Goal: Transaction & Acquisition: Purchase product/service

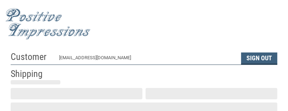
scroll to position [43, 0]
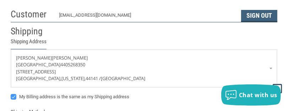
radio input "true"
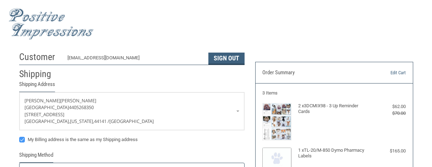
radio input "true"
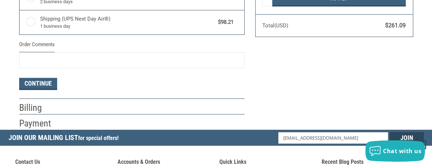
scroll to position [244, 0]
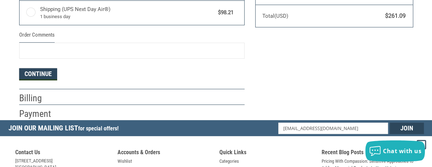
click at [33, 71] on button "Continue" at bounding box center [38, 74] width 38 height 12
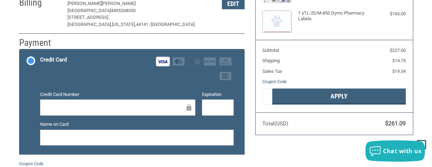
scroll to position [84, 0]
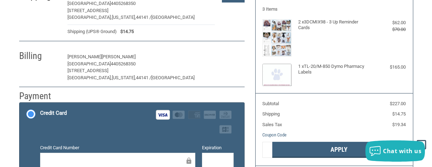
click at [226, 59] on button "Edit" at bounding box center [233, 56] width 23 height 11
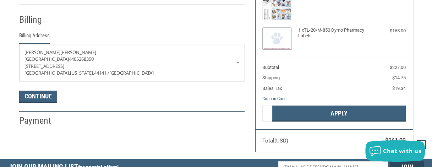
scroll to position [124, 0]
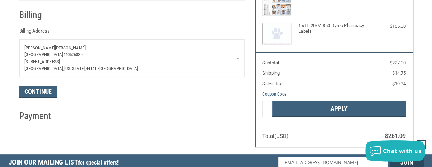
click at [63, 54] on span "[GEOGRAPHIC_DATA]" at bounding box center [43, 54] width 39 height 5
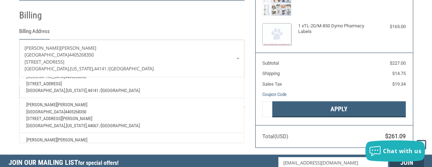
scroll to position [53, 0]
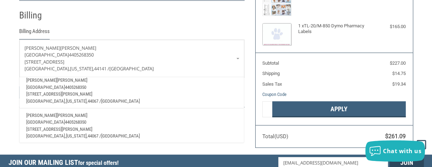
click at [53, 91] on span "854 NESBITT ROAD" at bounding box center [59, 93] width 66 height 5
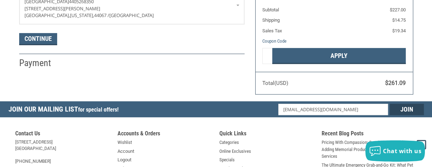
scroll to position [124, 0]
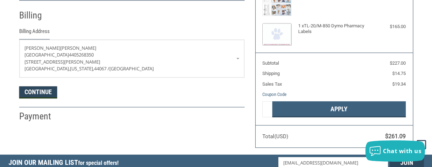
click at [47, 88] on button "Continue" at bounding box center [38, 92] width 38 height 12
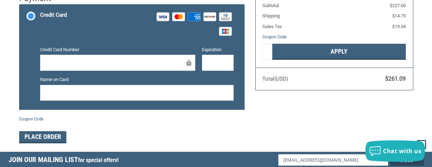
scroll to position [190, 0]
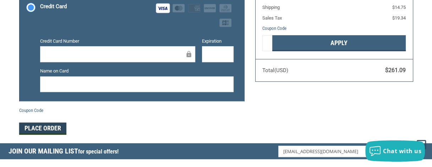
click at [54, 129] on button "Place Order" at bounding box center [42, 128] width 47 height 12
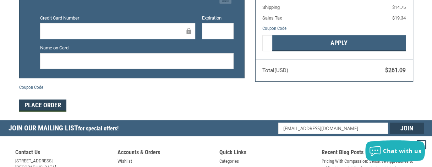
scroll to position [167, 0]
